Goal: Task Accomplishment & Management: Use online tool/utility

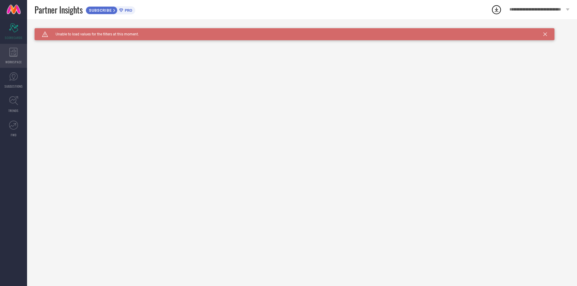
click at [10, 53] on icon at bounding box center [13, 52] width 8 height 9
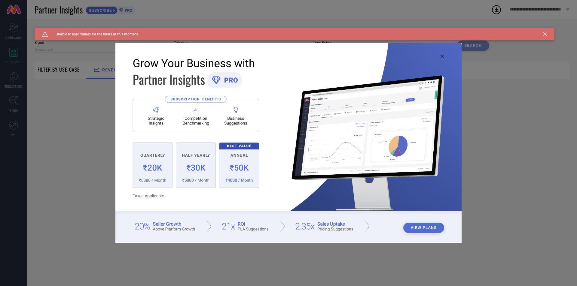
type input "1 STOP FASHION"
type input "All"
click at [442, 56] on icon at bounding box center [442, 56] width 4 height 4
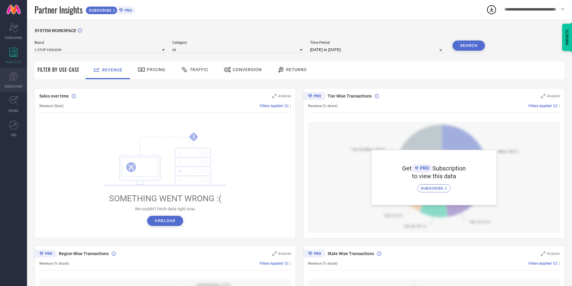
click at [17, 80] on icon at bounding box center [13, 76] width 9 height 9
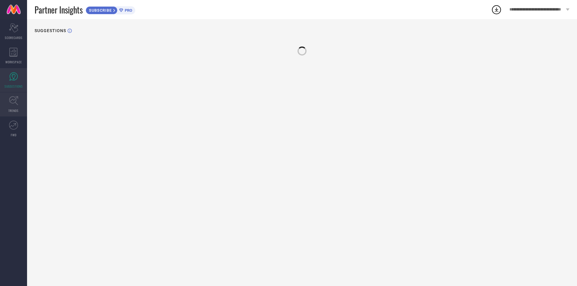
click at [14, 100] on icon at bounding box center [13, 100] width 9 height 9
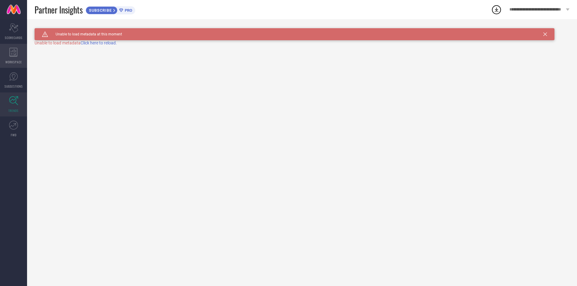
click at [17, 57] on div "WORKSPACE" at bounding box center [13, 56] width 27 height 24
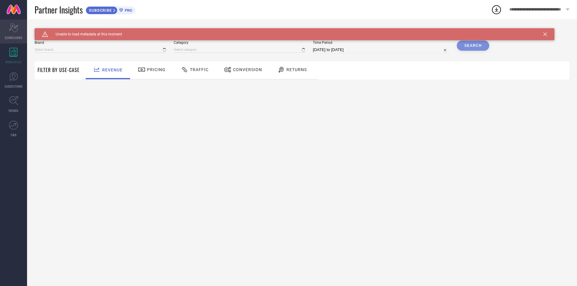
type input "1 STOP FASHION"
type input "All"
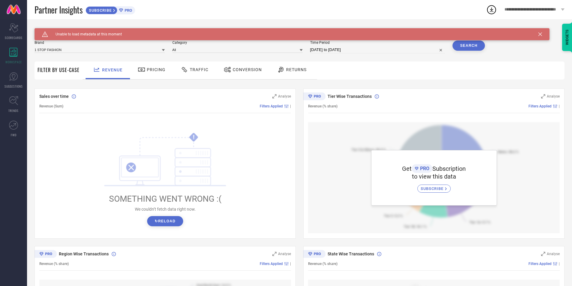
click at [161, 223] on button "↻ Reload" at bounding box center [165, 221] width 36 height 10
click at [157, 69] on span "Pricing" at bounding box center [156, 69] width 19 height 5
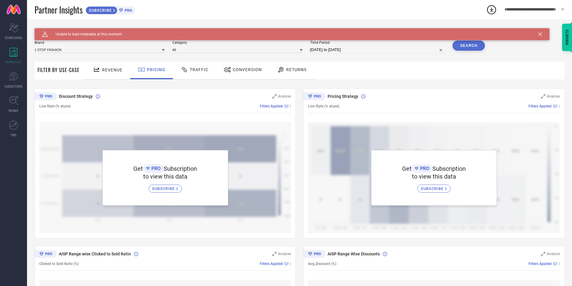
click at [198, 73] on div "Traffic" at bounding box center [194, 70] width 31 height 10
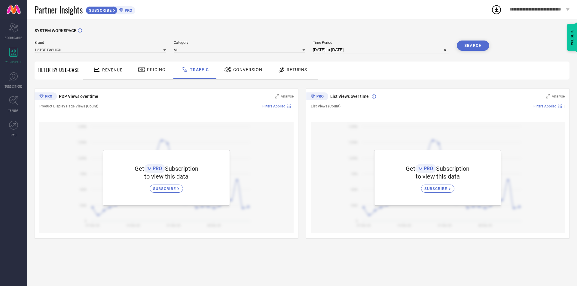
click at [166, 188] on span "SUBSCRIBE" at bounding box center [165, 189] width 24 height 5
click at [156, 71] on span "Pricing" at bounding box center [156, 69] width 19 height 5
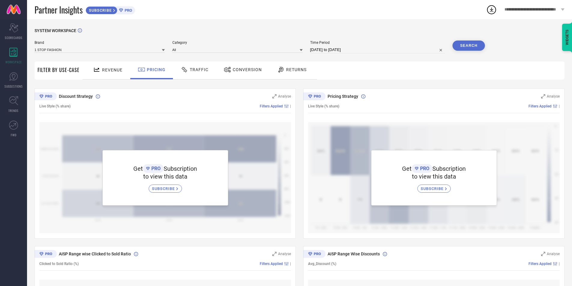
click at [175, 189] on span "SUBSCRIBE" at bounding box center [164, 189] width 24 height 5
